Goal: Task Accomplishment & Management: Manage account settings

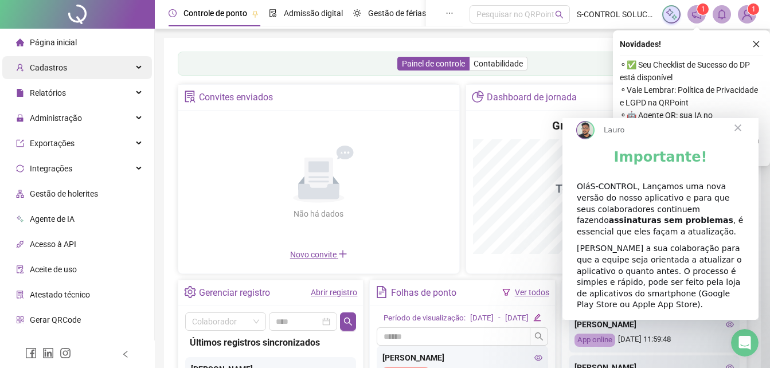
click at [66, 65] on div "Cadastros" at bounding box center [77, 67] width 150 height 23
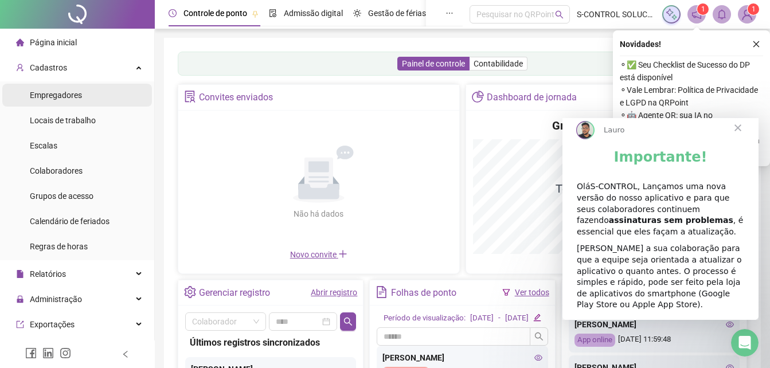
click at [57, 98] on span "Empregadores" at bounding box center [56, 95] width 52 height 9
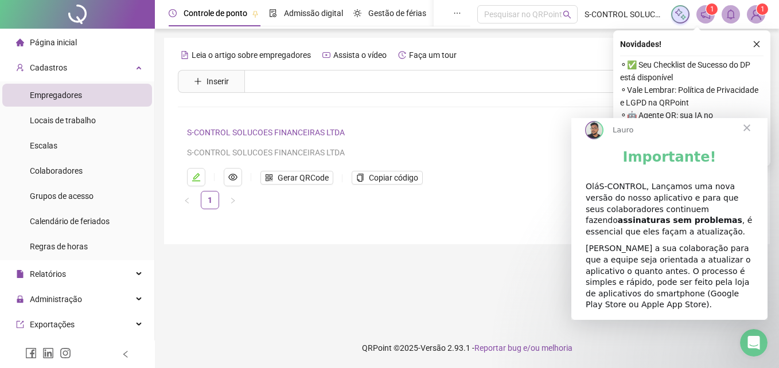
click at [255, 134] on link "S-CONTROL SOLUCOES FINANCEIRAS LTDA" at bounding box center [266, 132] width 158 height 9
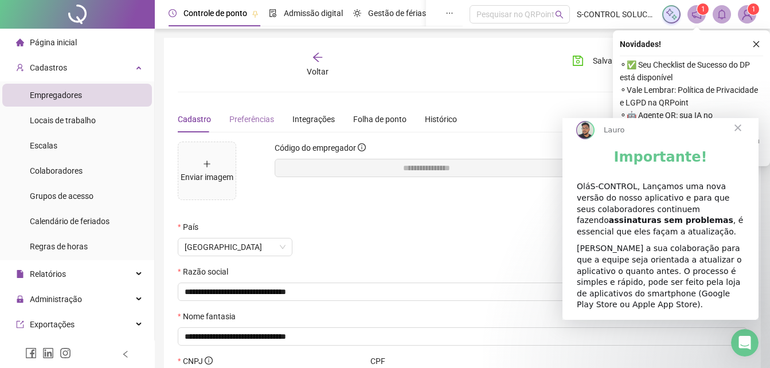
click at [249, 110] on div "Preferências" at bounding box center [251, 119] width 45 height 26
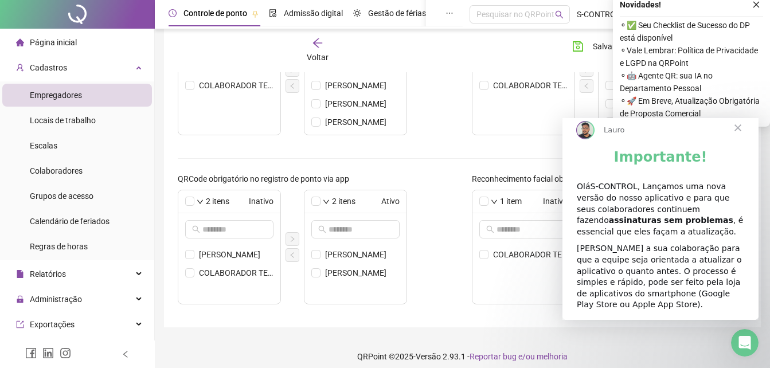
scroll to position [442, 0]
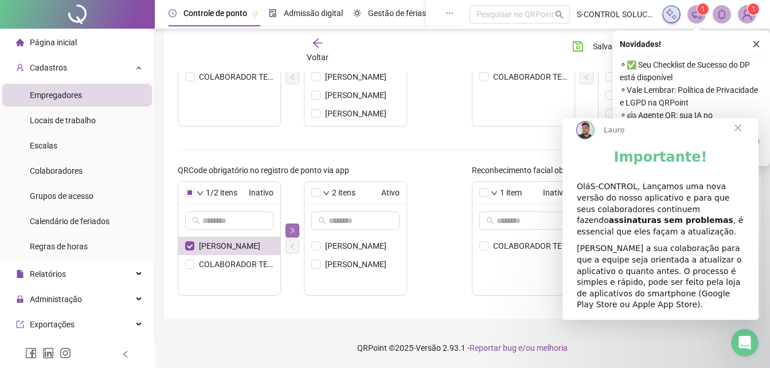
click at [286, 227] on button "button" at bounding box center [293, 231] width 14 height 14
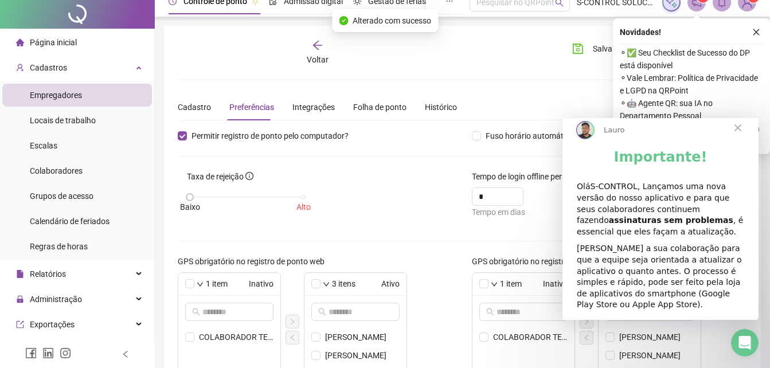
scroll to position [0, 0]
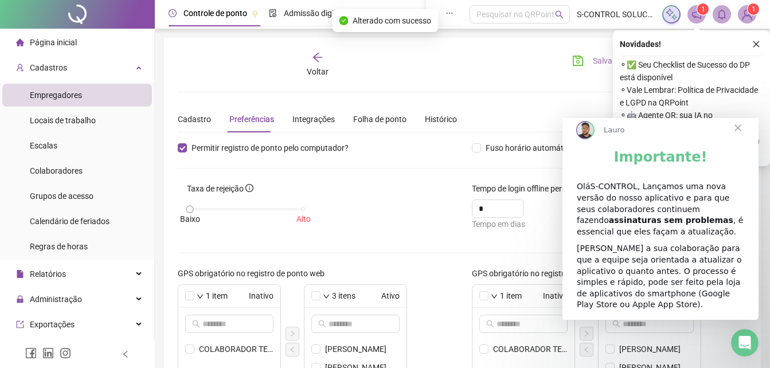
click at [594, 60] on span "Salvar" at bounding box center [604, 60] width 22 height 13
click at [737, 139] on span "Fechar" at bounding box center [738, 127] width 41 height 41
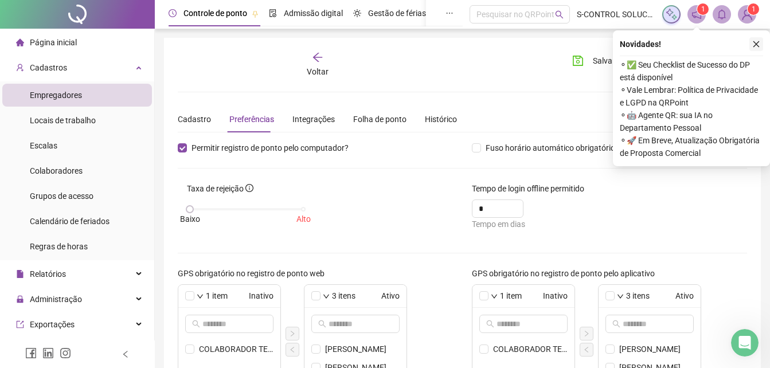
click at [757, 45] on icon "close" at bounding box center [756, 44] width 8 height 8
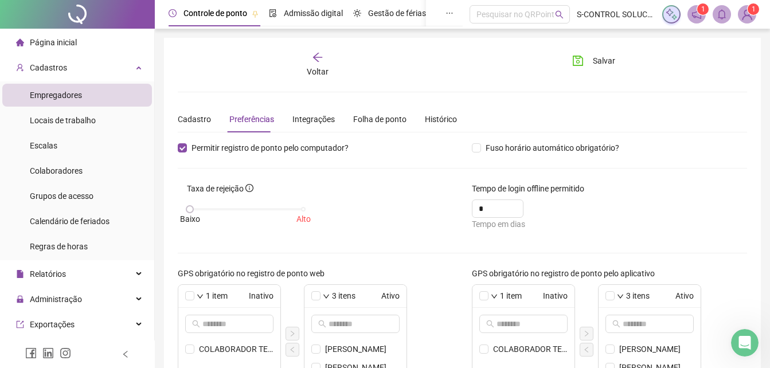
click at [319, 58] on icon "arrow-left" at bounding box center [317, 57] width 11 height 11
